Goal: Task Accomplishment & Management: Complete application form

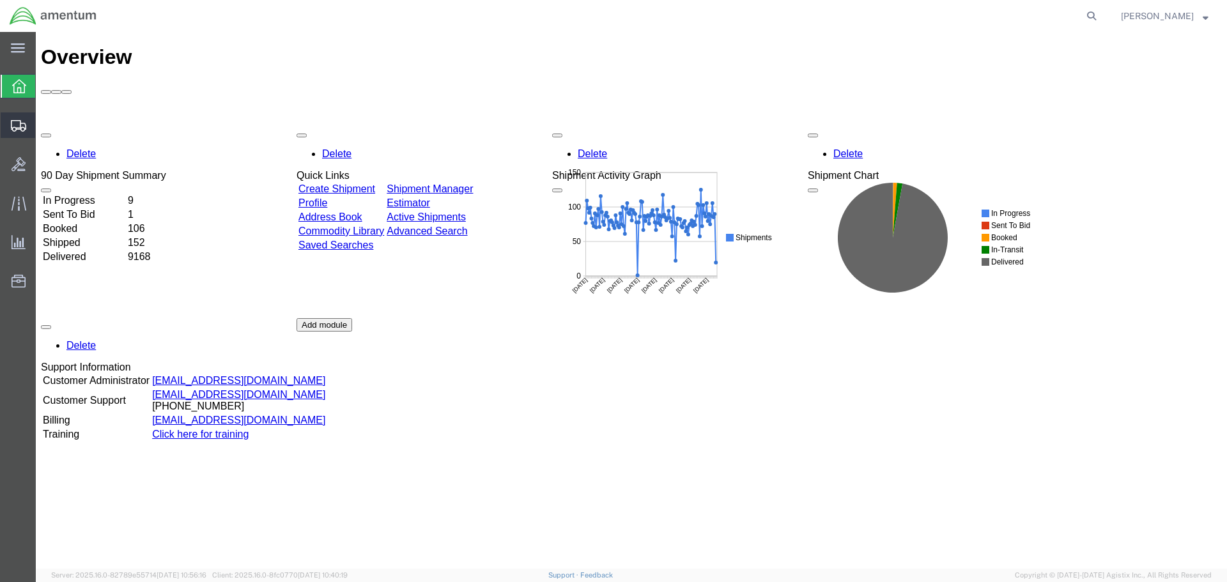
click at [0, 0] on span "Create Shipment" at bounding box center [0, 0] width 0 height 0
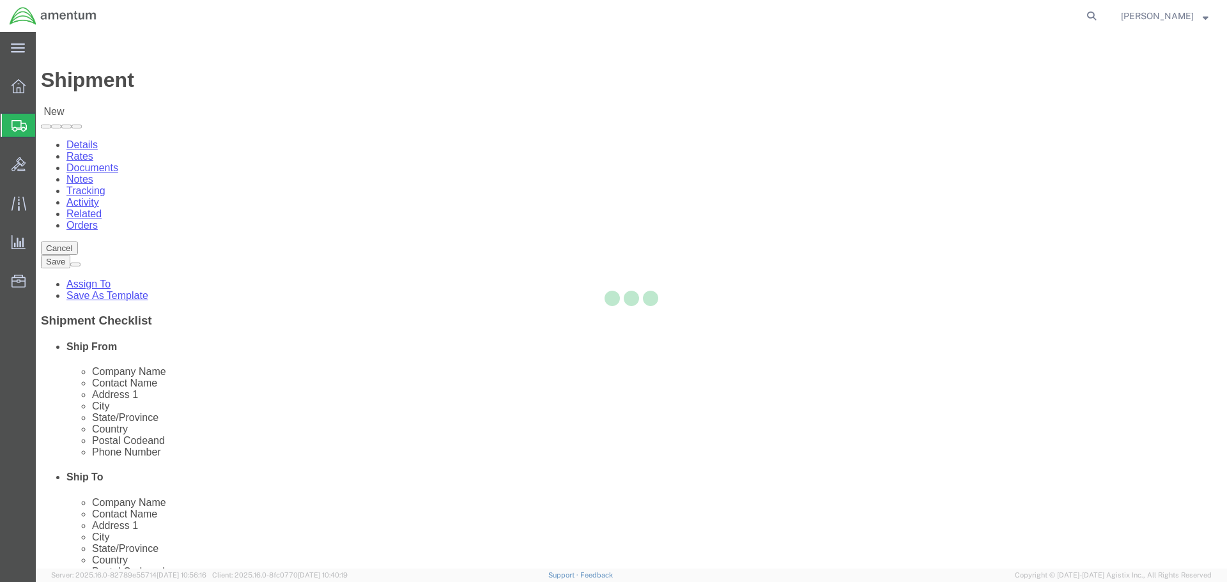
select select
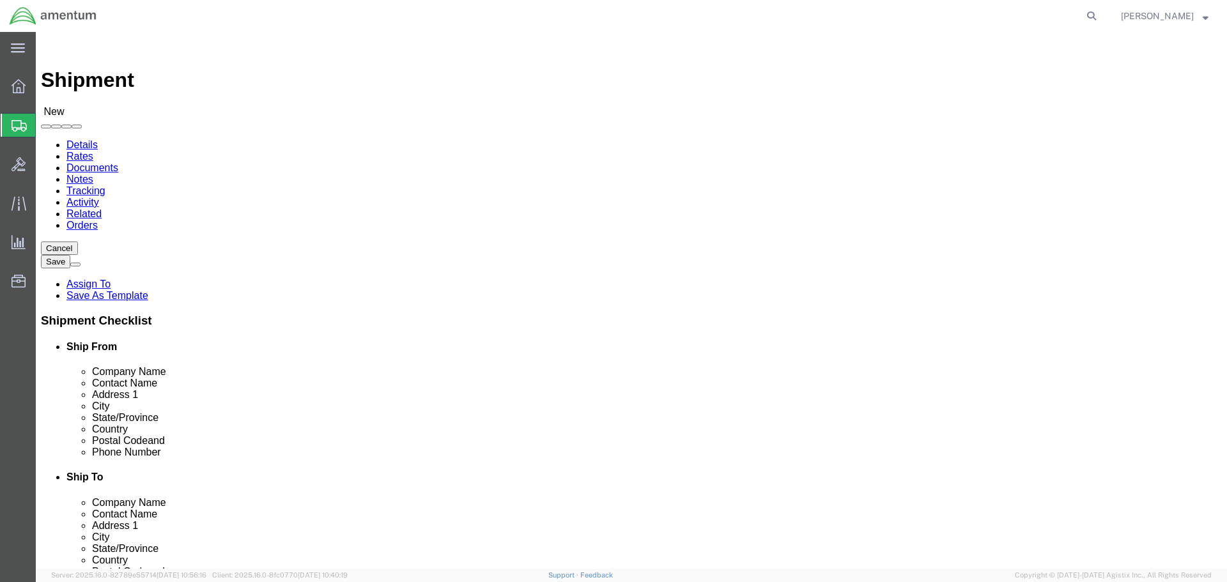
select select "MYPROFILE"
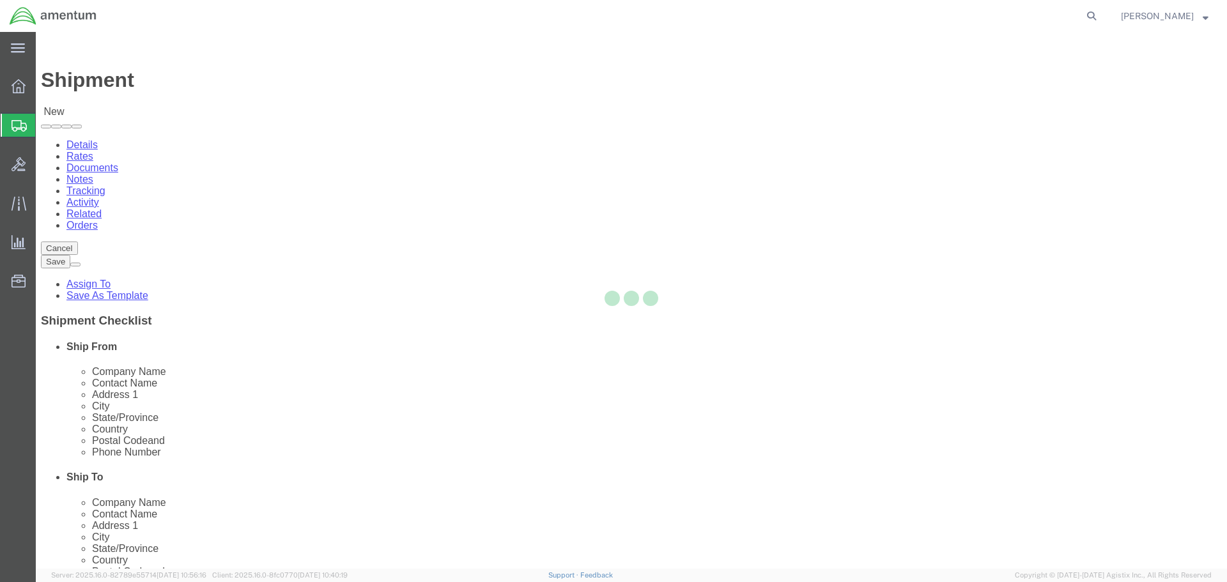
select select "CA"
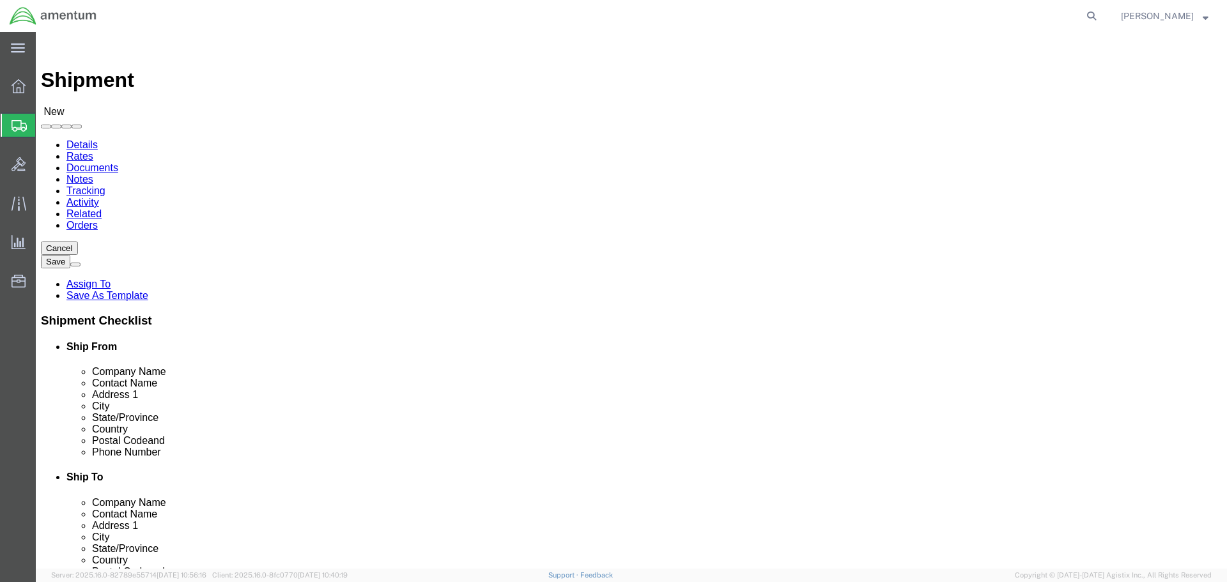
type input "wst"
select select "49945"
select select "[GEOGRAPHIC_DATA]"
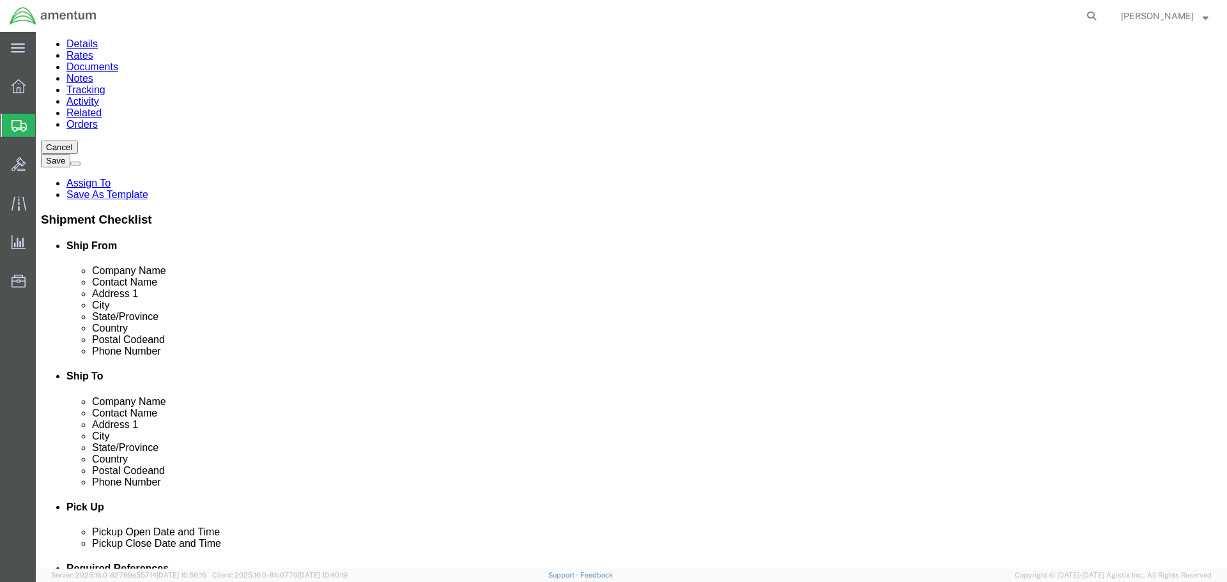
scroll to position [256, 0]
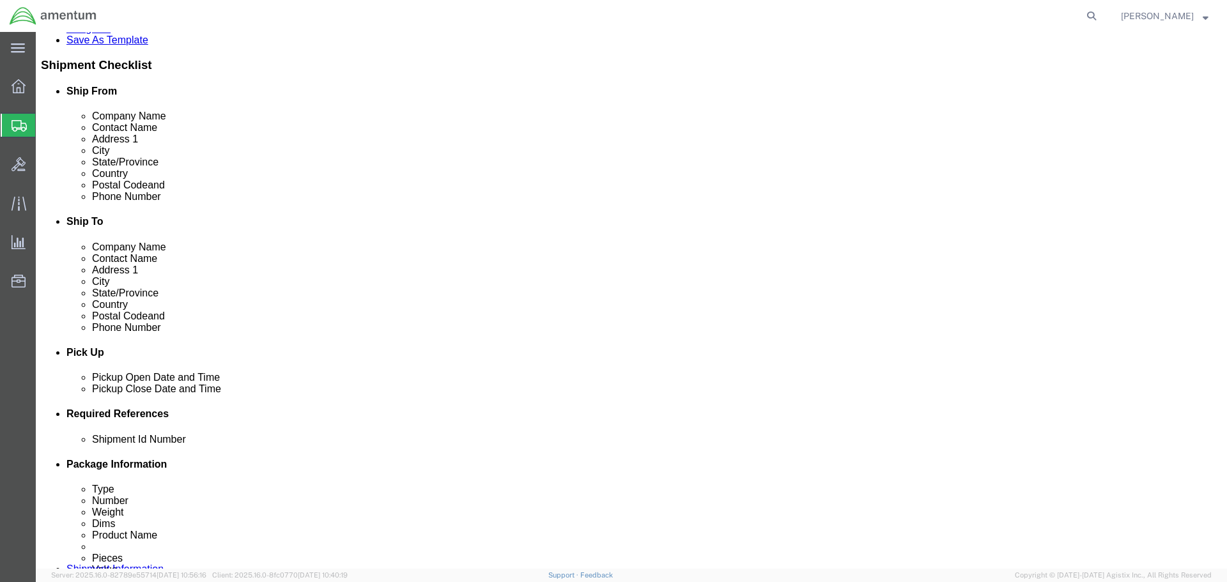
click div "[DATE] 3:00 PM"
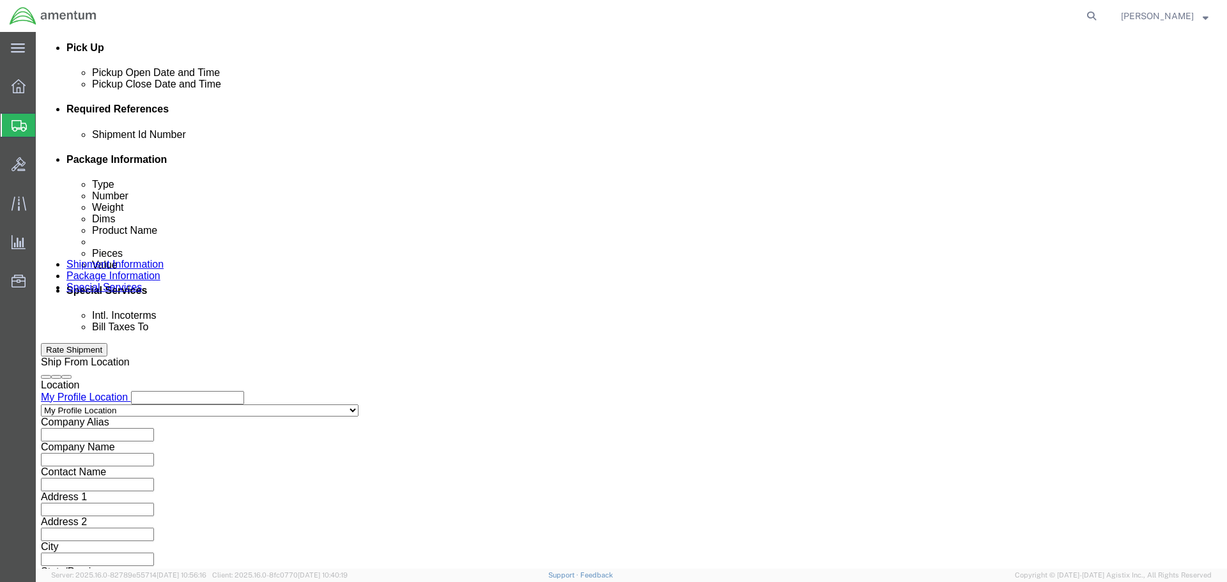
type input "3:30 PM"
click button "Apply"
click button "Add reference"
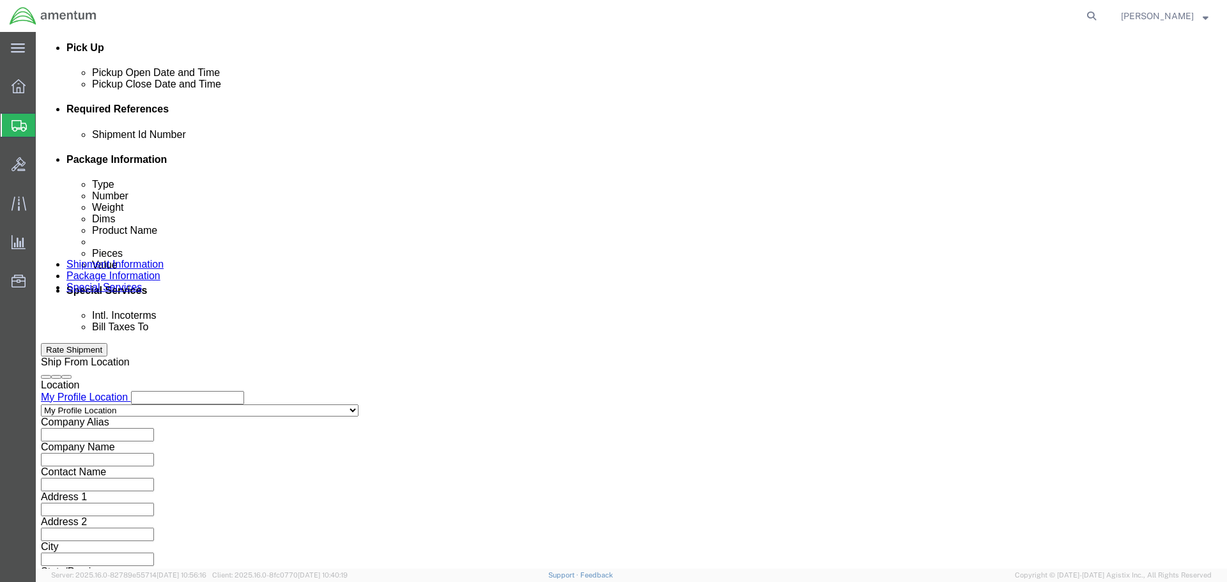
click div "Shipment Id Number"
click input "text"
type input "94251"
select select "PROJNUM"
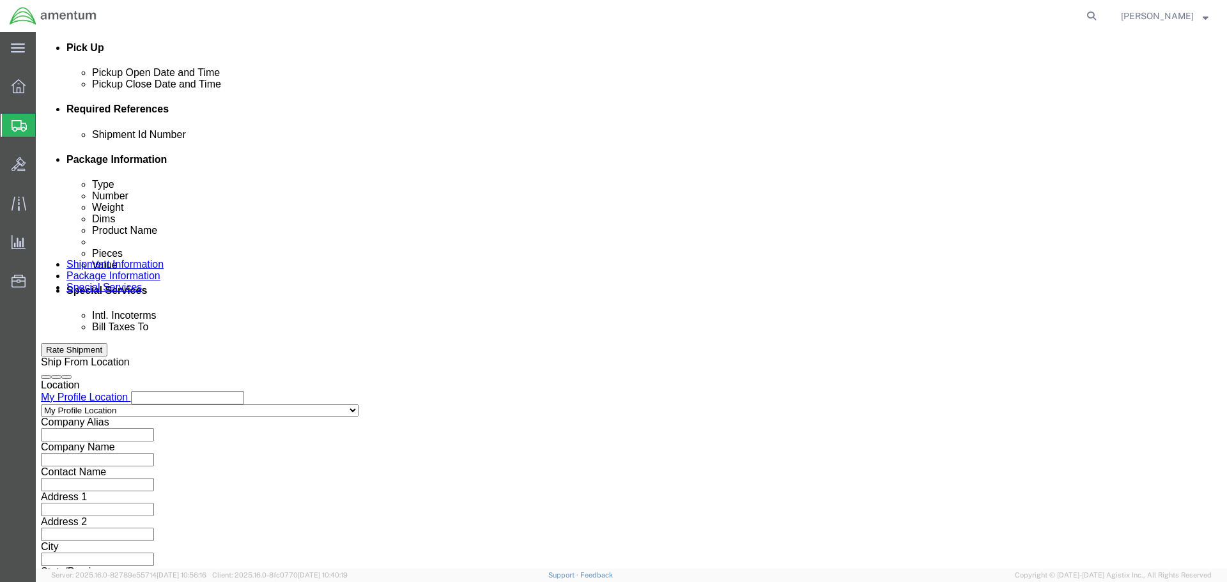
scroll to position [0, 21]
type input "6118.03.03.2219.000.SDC.0000"
select select "DEPT"
type input "CBP"
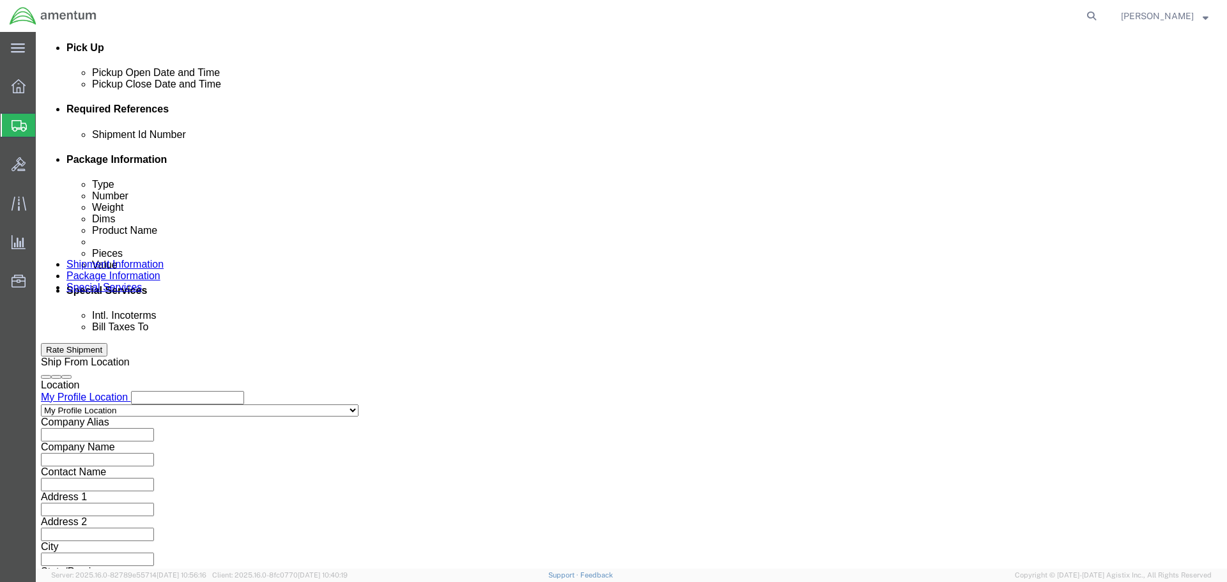
select select "CUSTREF"
type input "323625"
click button "Continue"
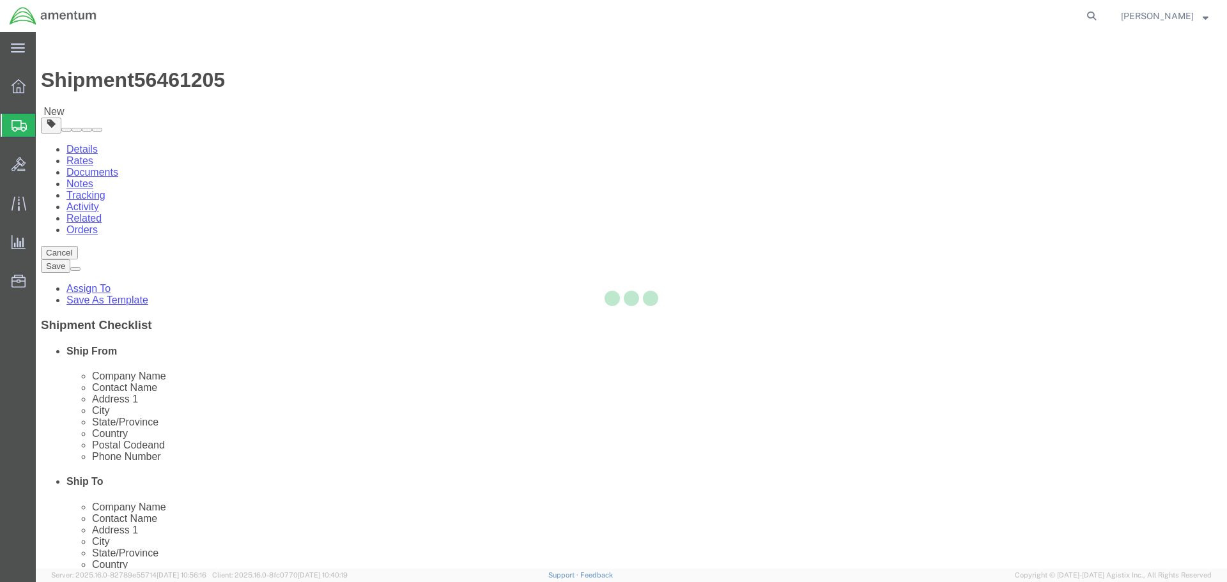
select select "CBOX"
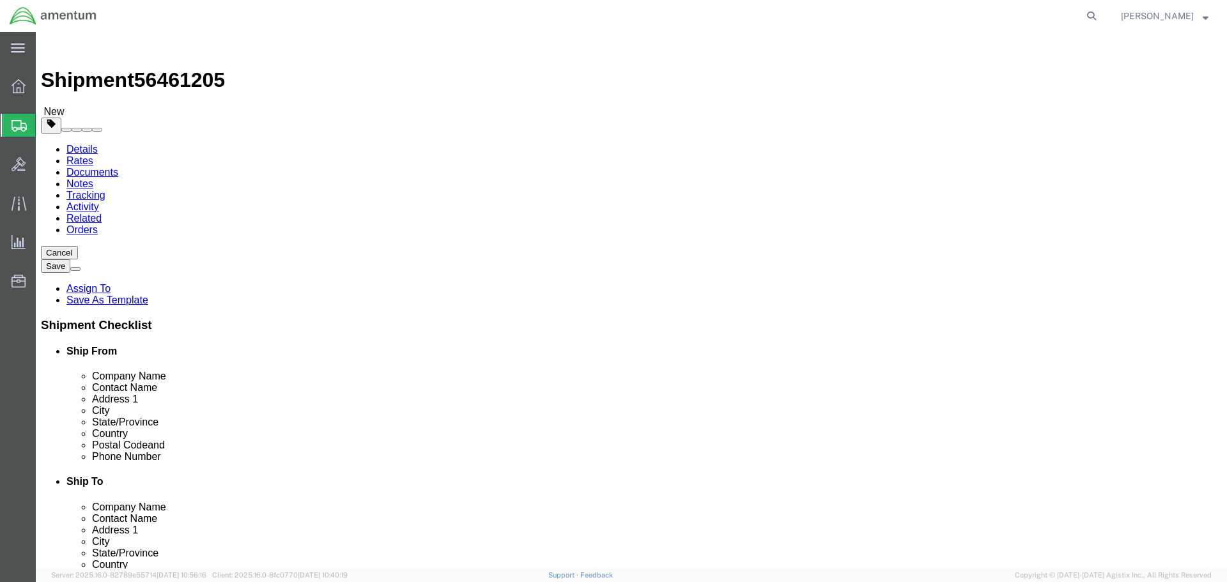
click input "text"
type input "8"
type input "6"
type input "1"
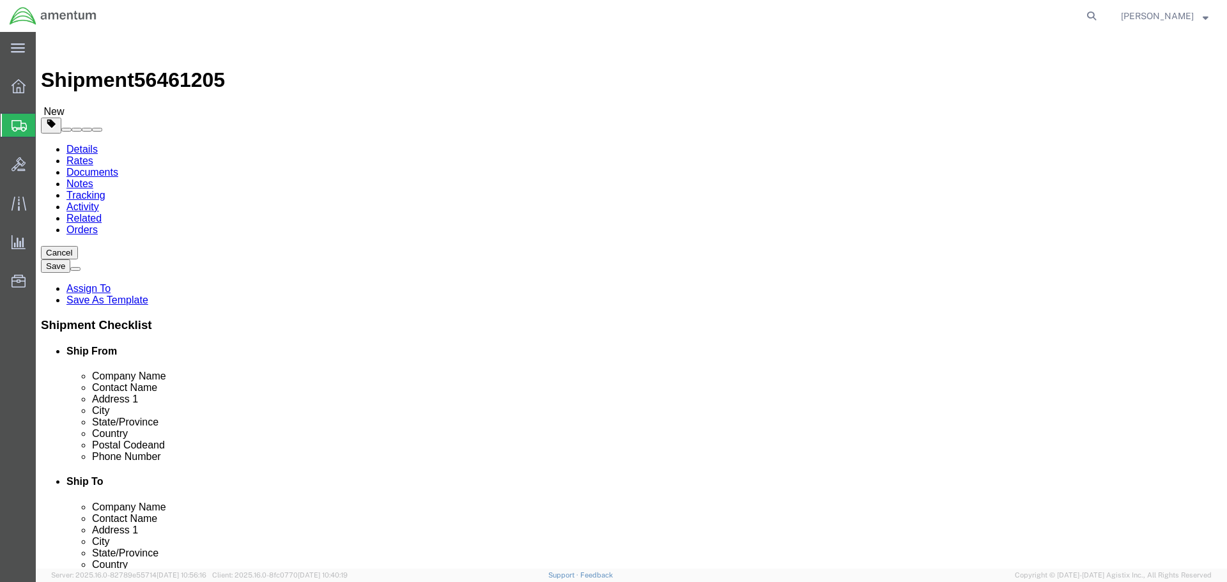
click link "Add Content"
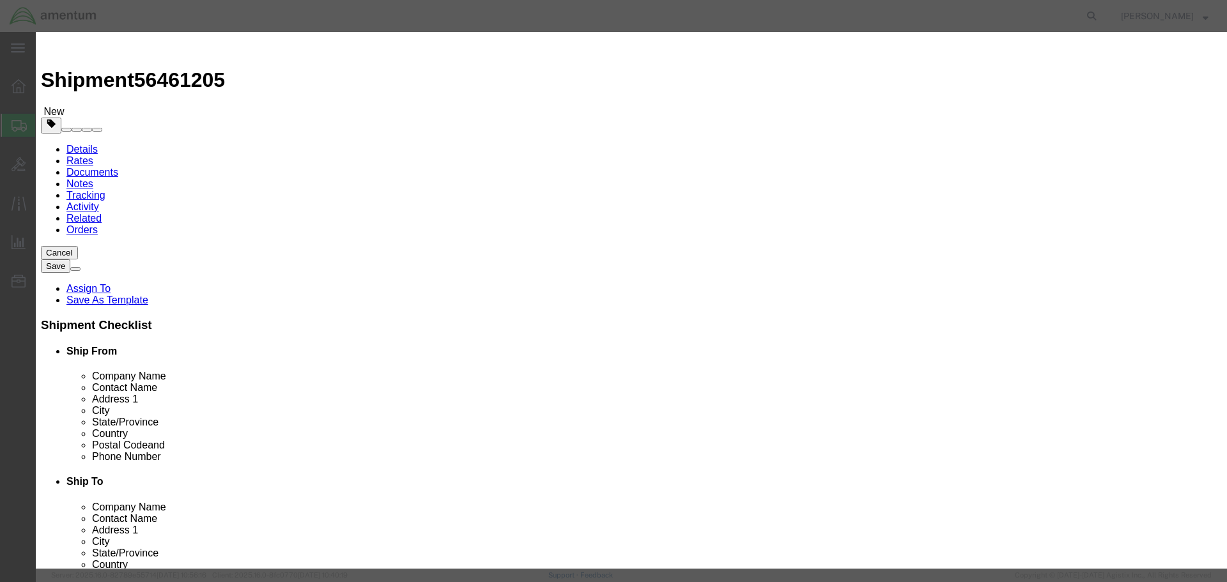
type input "BALL JOINT,STARF,SHLF"
select select "USD"
type input "704A33633124"
type input "1"
type input "324"
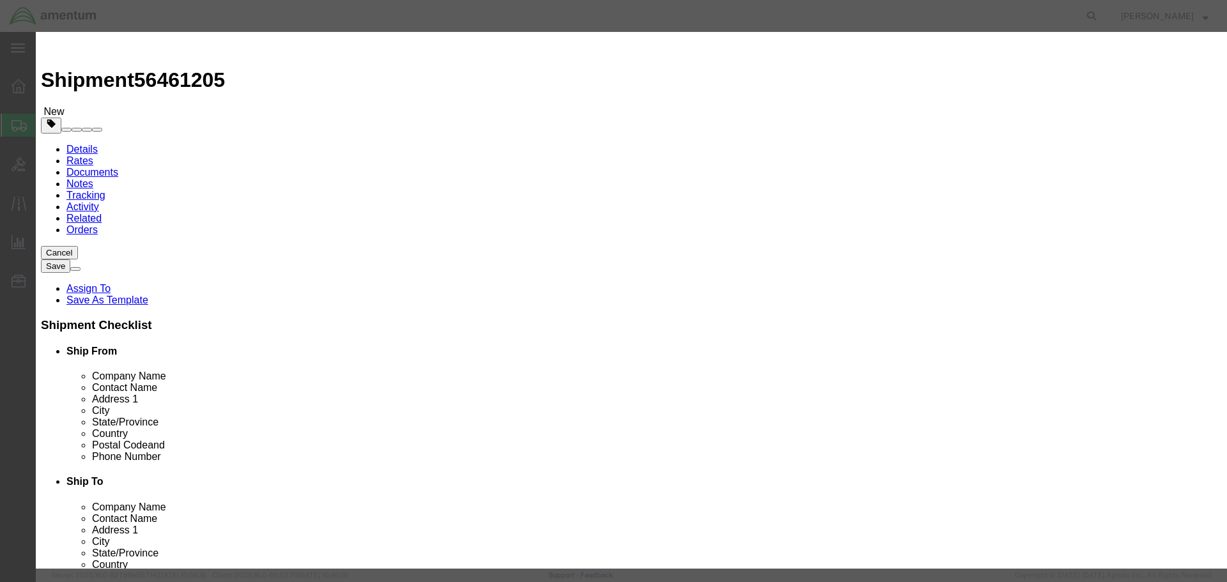
click button "Save & Close"
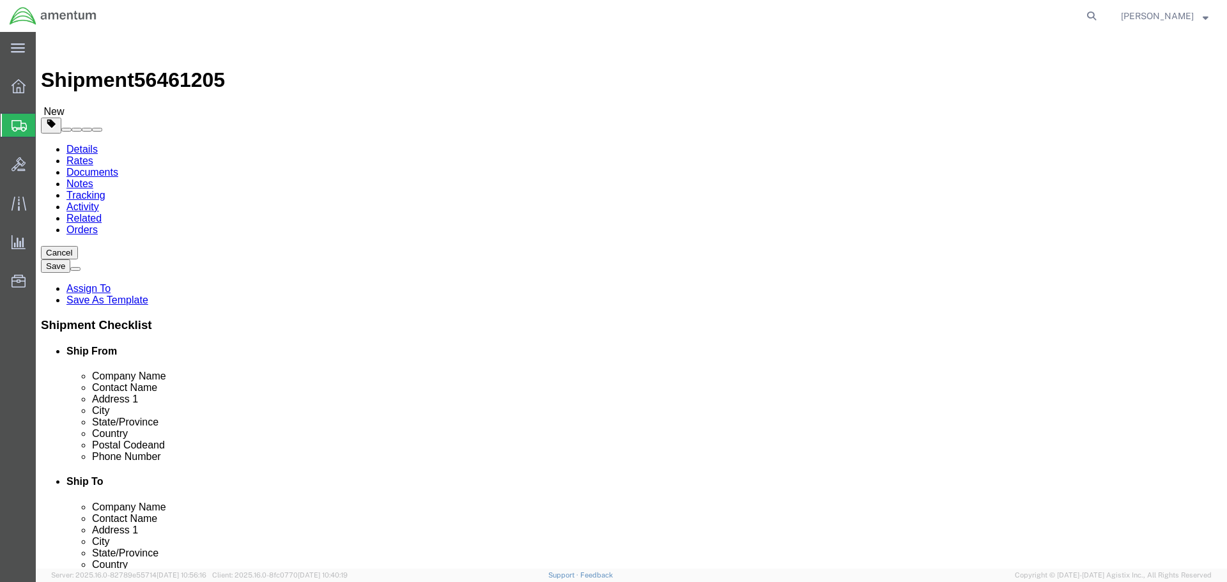
click button "Continue"
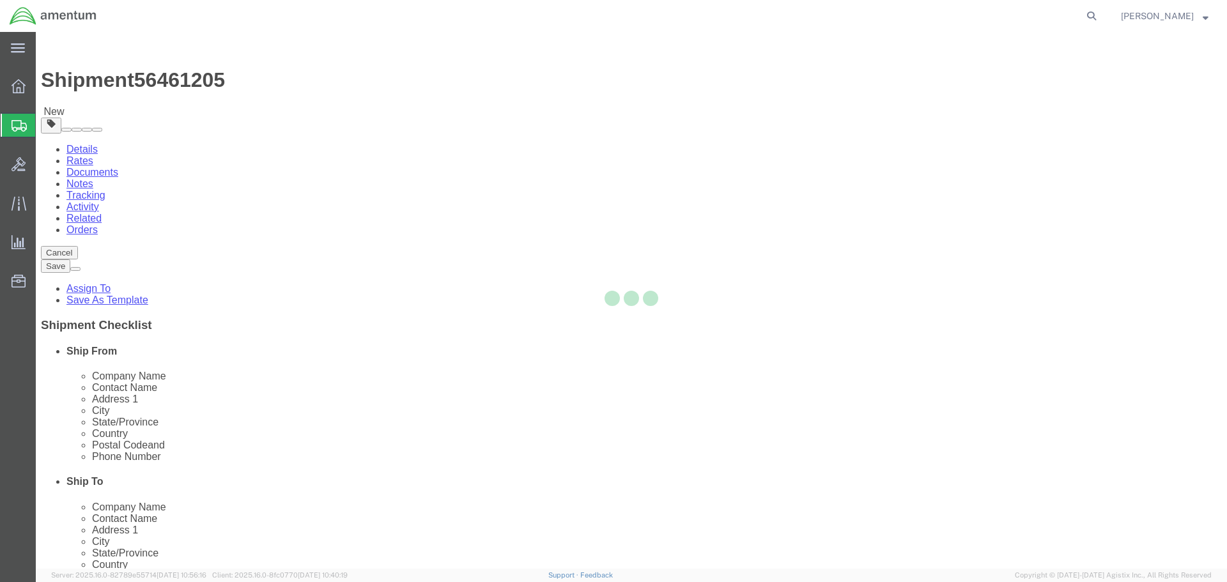
select select
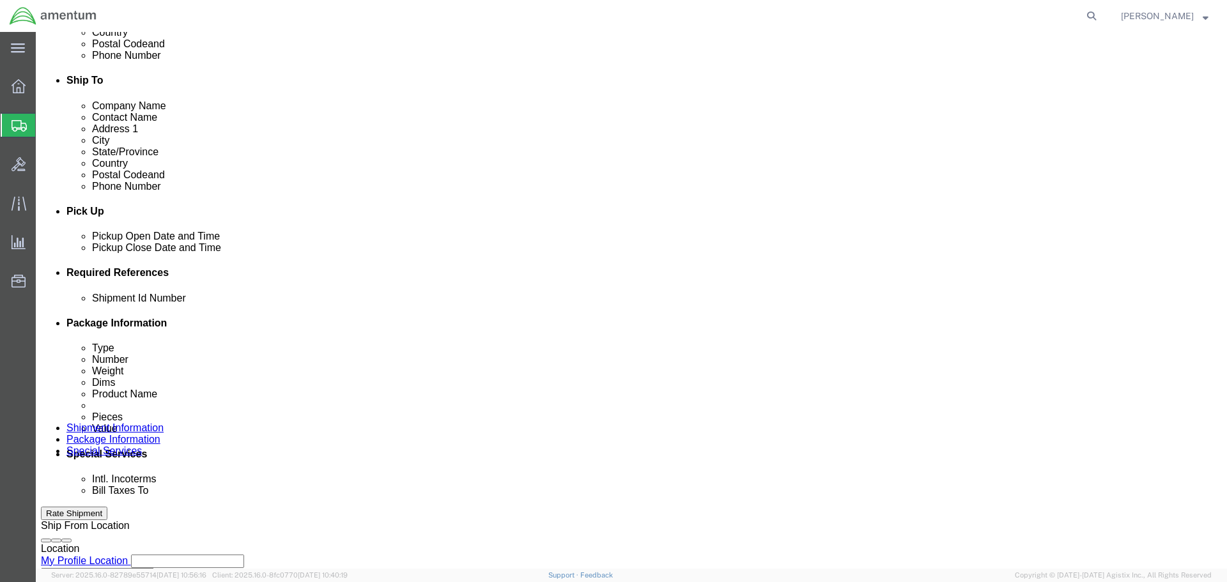
scroll to position [575, 0]
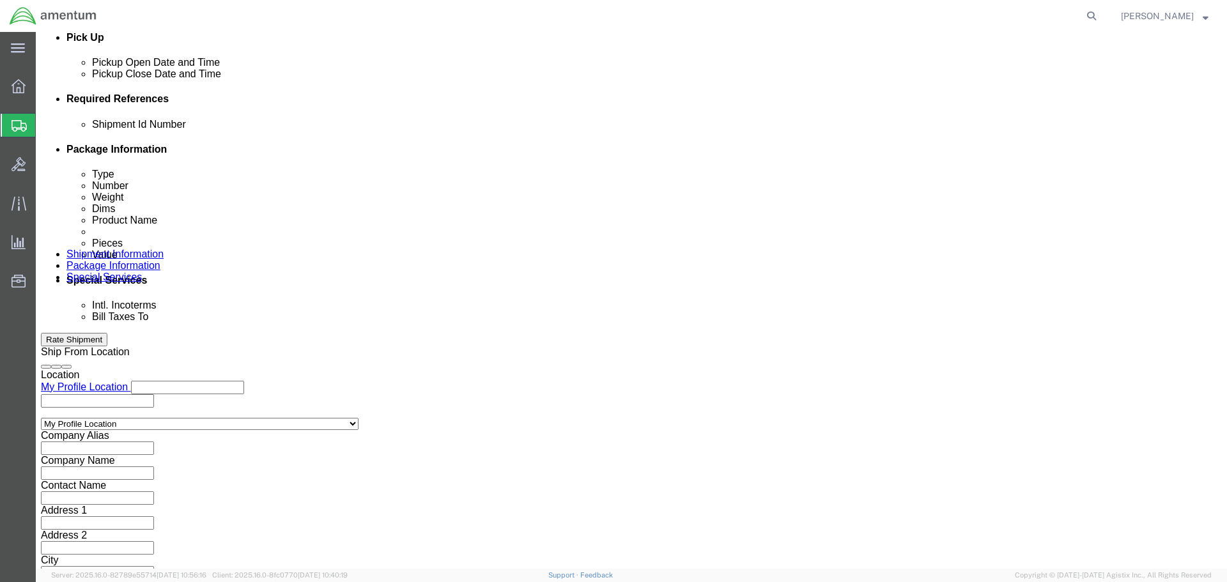
click input "text"
type input "[PERSON_NAME][EMAIL_ADDRESS][PERSON_NAME][DOMAIN_NAME]"
click button "Rate Shipment"
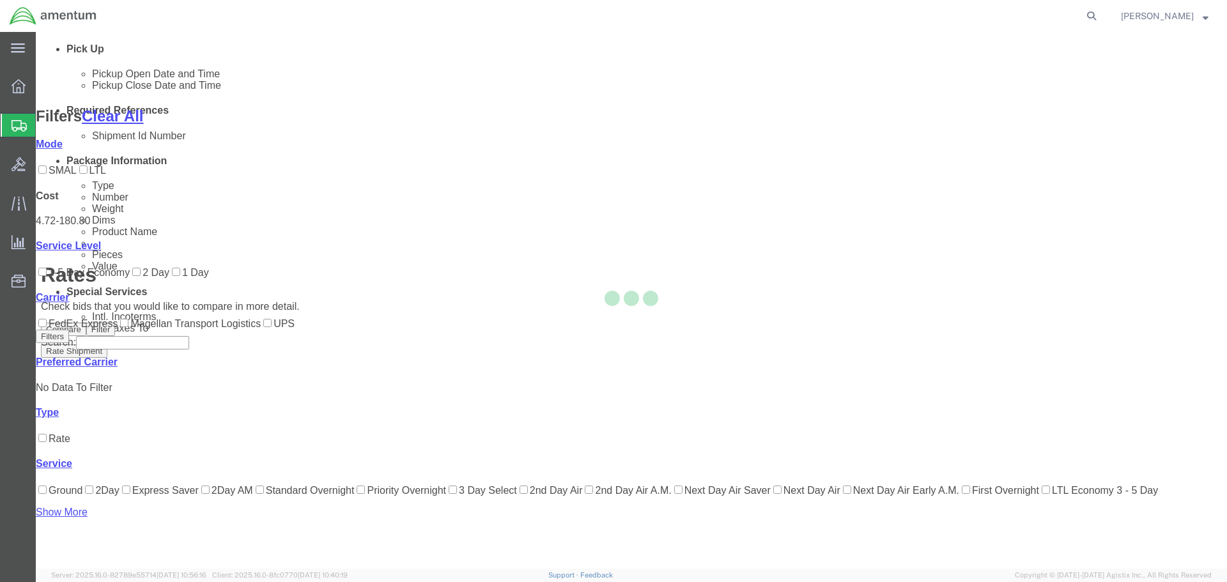
scroll to position [100, 0]
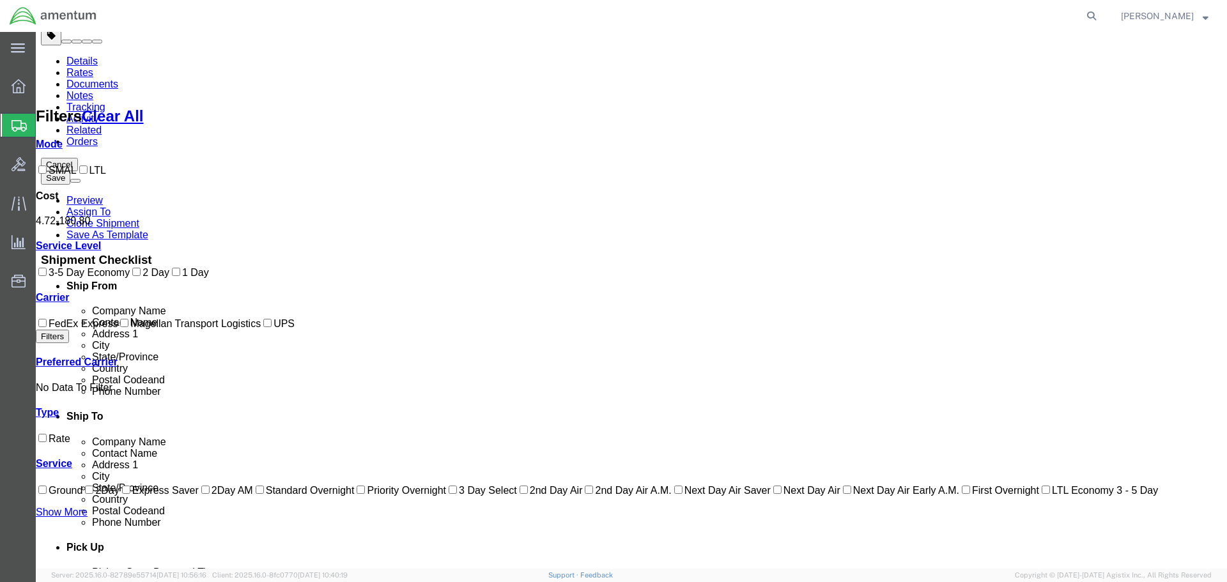
click at [86, 329] on label "FedEx Express" at bounding box center [77, 323] width 82 height 11
click at [47, 327] on input "FedEx Express" at bounding box center [42, 323] width 8 height 8
checkbox input "true"
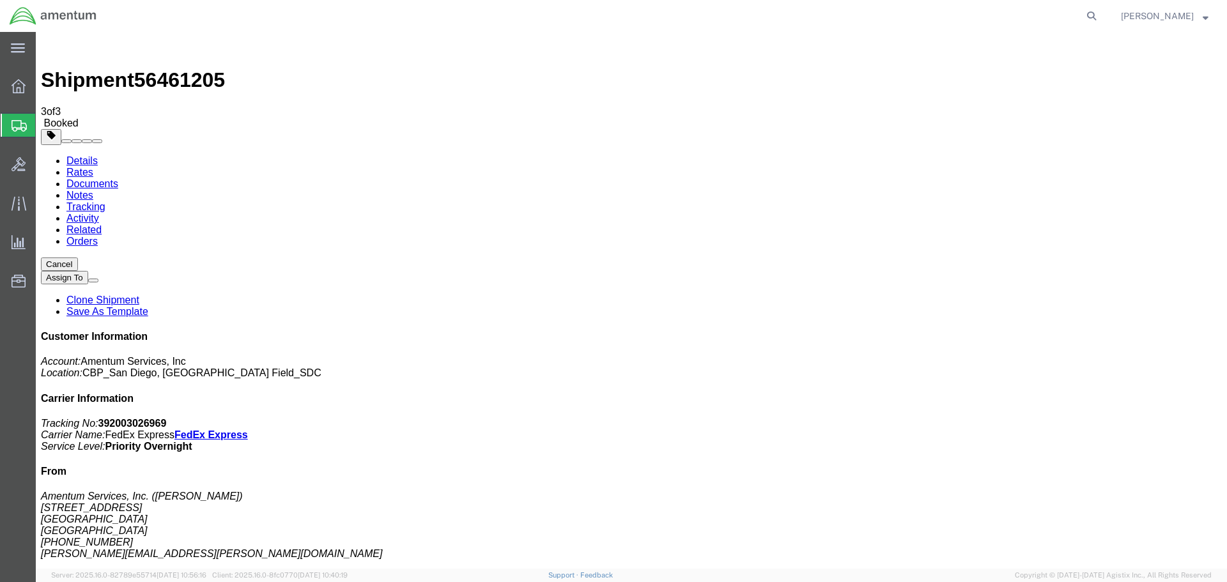
click at [167, 418] on b "392003026969" at bounding box center [132, 423] width 68 height 11
copy b "392003026969"
click at [1148, 418] on p "Tracking No: 392003026969 Carrier Name: FedEx Express FedEx Express Service Lev…" at bounding box center [631, 435] width 1181 height 35
drag, startPoint x: 1140, startPoint y: 222, endPoint x: 1086, endPoint y: 191, distance: 63.0
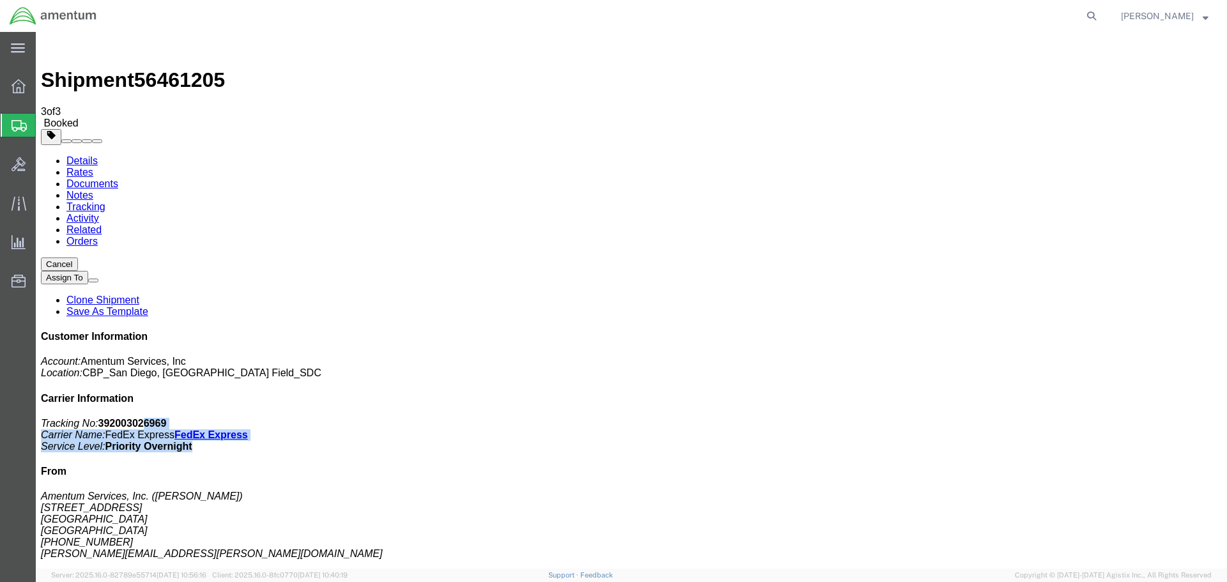
click at [1086, 418] on p "Tracking No: 392003026969 Carrier Name: FedEx Express FedEx Express Service Lev…" at bounding box center [631, 435] width 1181 height 35
click at [1094, 393] on h4 "Carrier Information" at bounding box center [631, 399] width 1181 height 12
click at [66, 155] on link "Details" at bounding box center [81, 160] width 31 height 11
click link "Schedule pickup request"
